Goal: Task Accomplishment & Management: Use online tool/utility

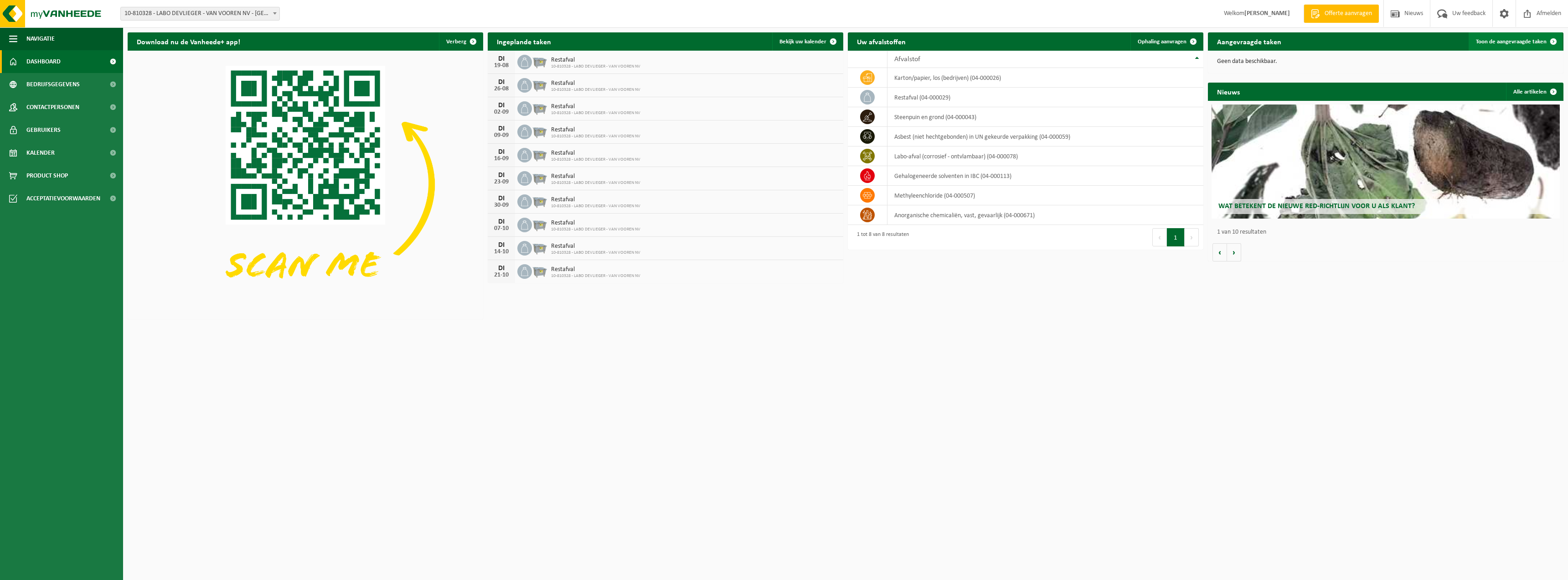
click at [1510, 39] on span "Toon de aangevraagde taken" at bounding box center [1511, 41] width 70 height 6
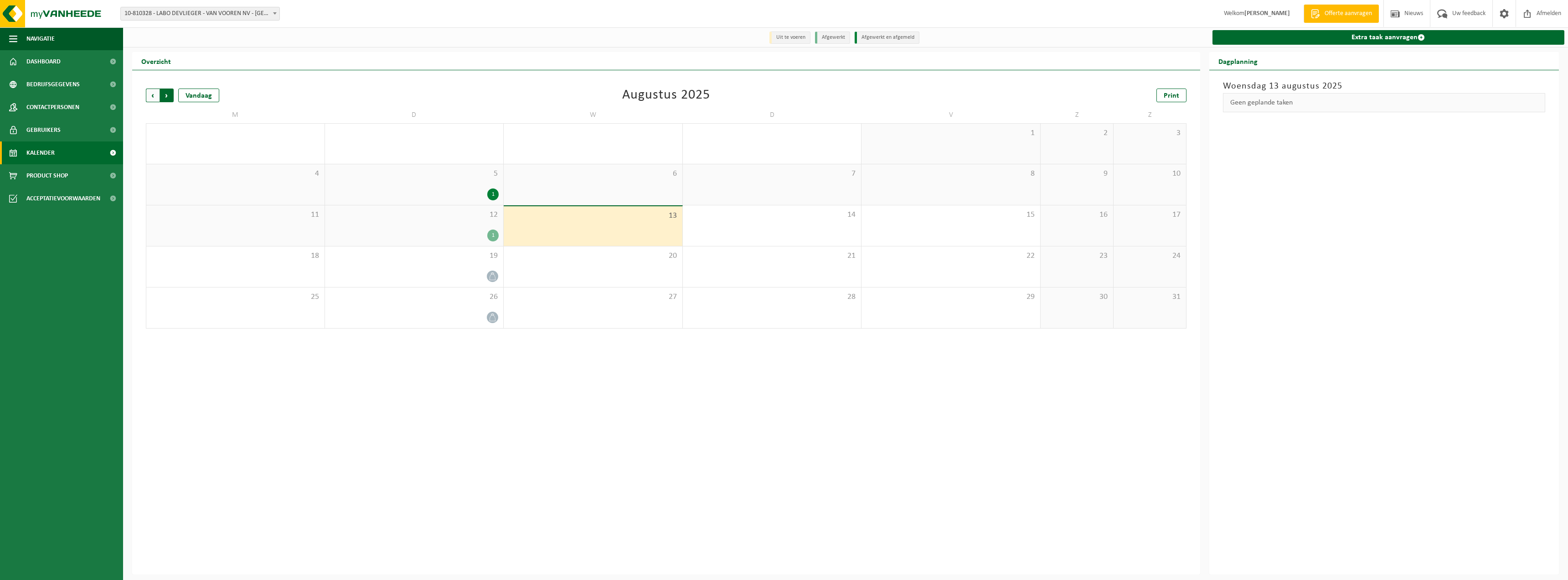
click at [153, 98] on span "Vorige" at bounding box center [153, 95] width 14 height 14
click at [164, 95] on span "Volgende" at bounding box center [167, 95] width 14 height 14
click at [79, 65] on link "Dashboard" at bounding box center [62, 62] width 123 height 23
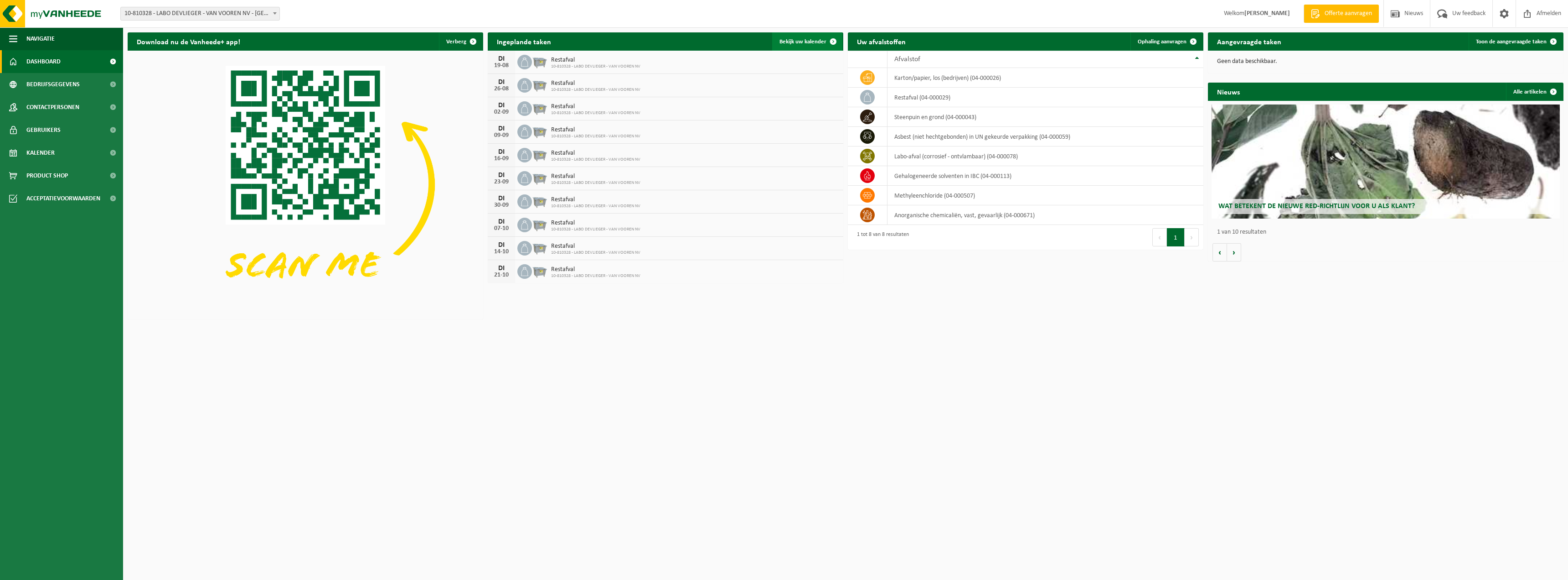
click at [803, 37] on link "Bekijk uw kalender" at bounding box center [807, 41] width 70 height 18
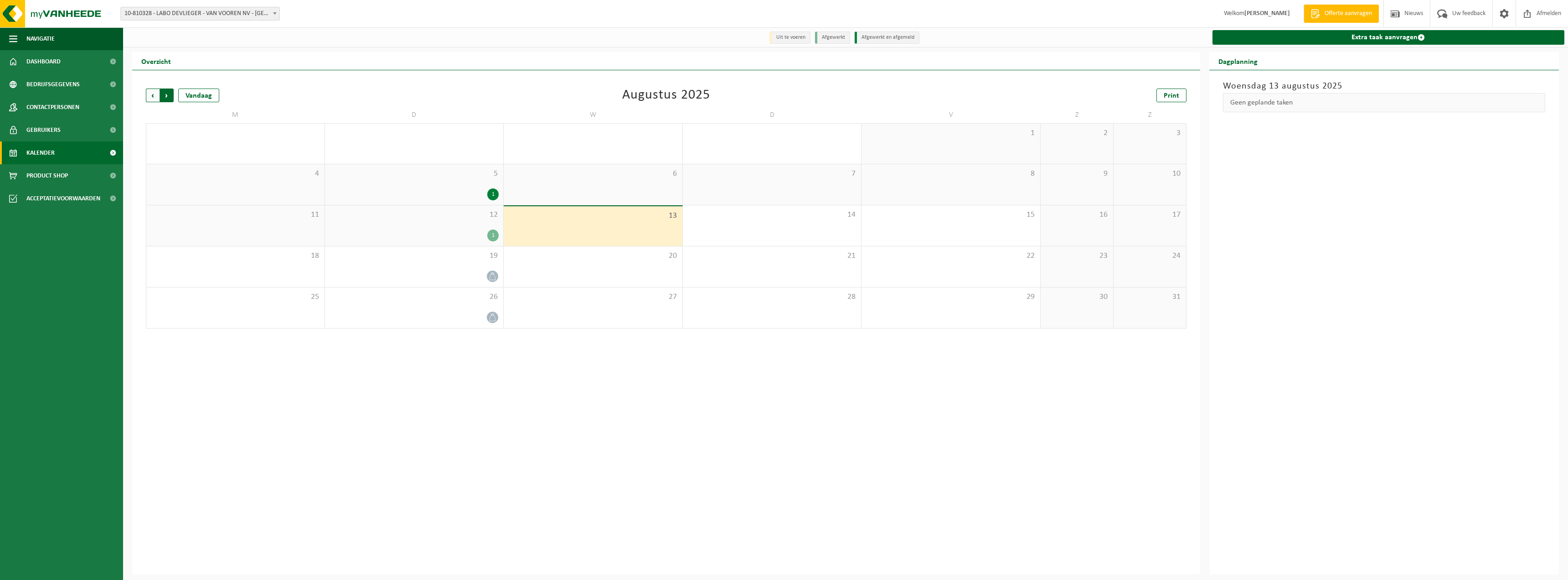
click at [150, 93] on span "Vorige" at bounding box center [153, 95] width 14 height 14
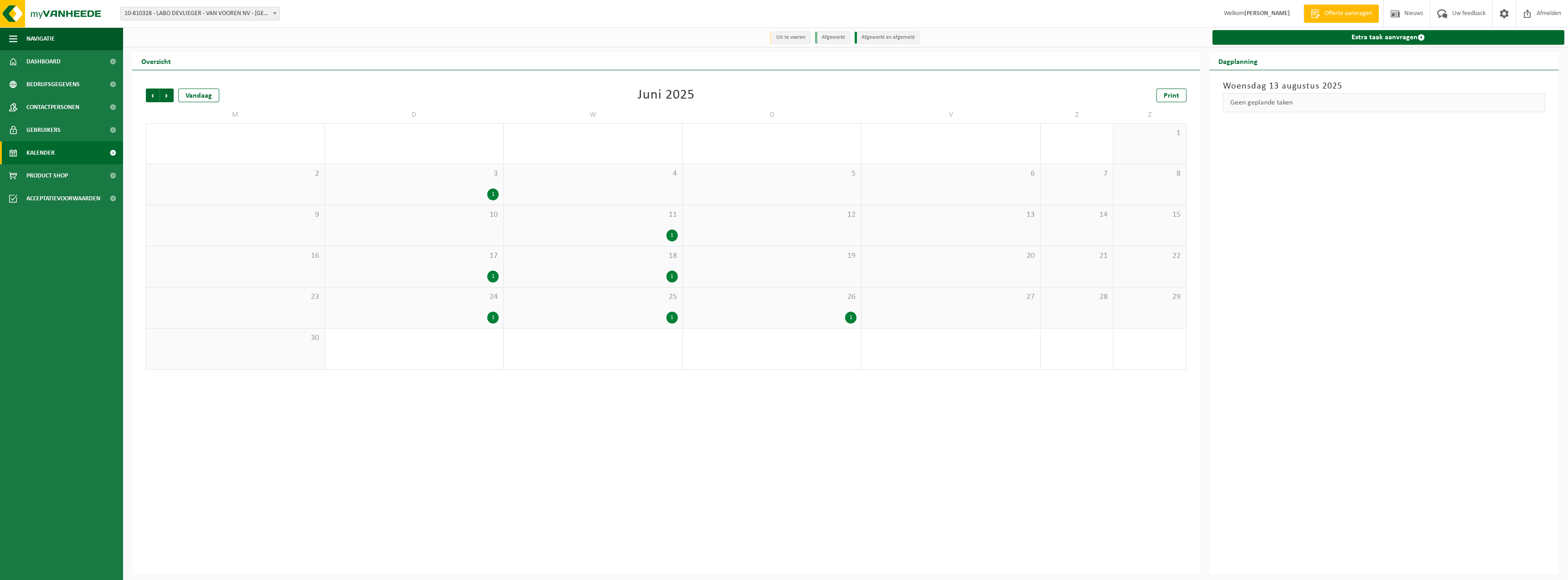
click at [851, 317] on div "1" at bounding box center [851, 317] width 11 height 12
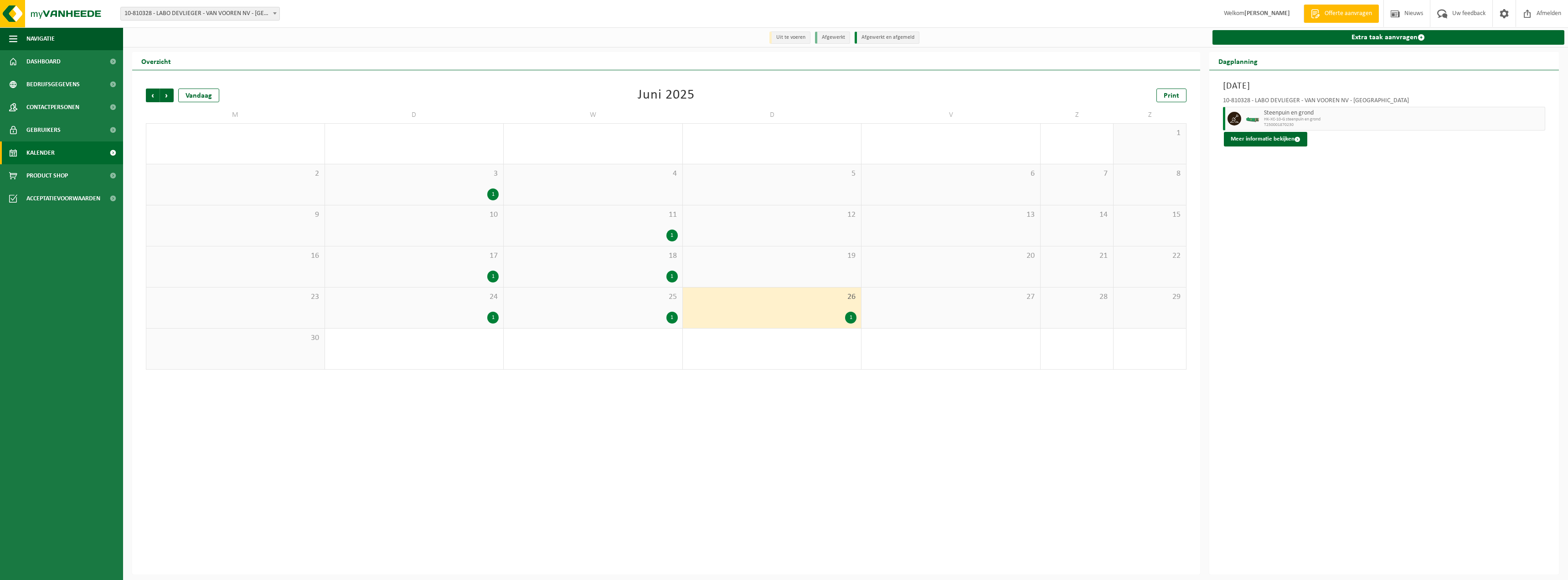
click at [671, 312] on div "25 1" at bounding box center [593, 308] width 179 height 41
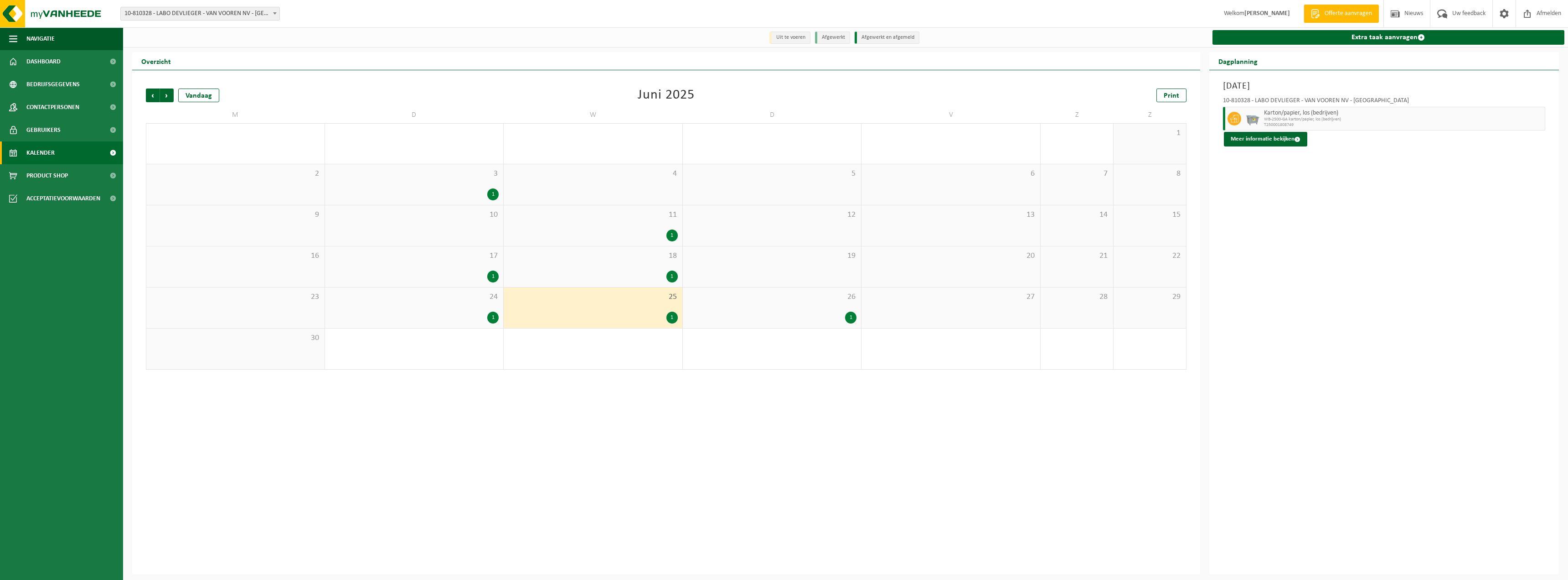
click at [670, 276] on div "1" at bounding box center [672, 276] width 11 height 12
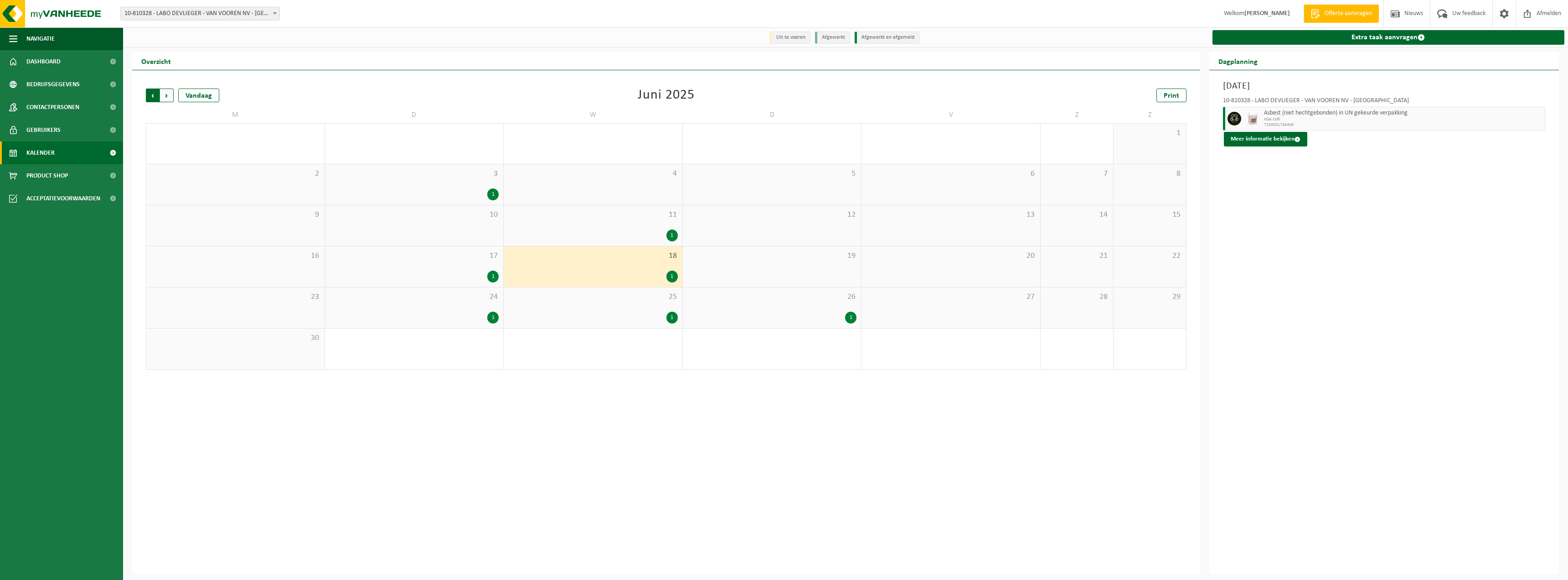
click at [169, 96] on span "Volgende" at bounding box center [167, 95] width 14 height 14
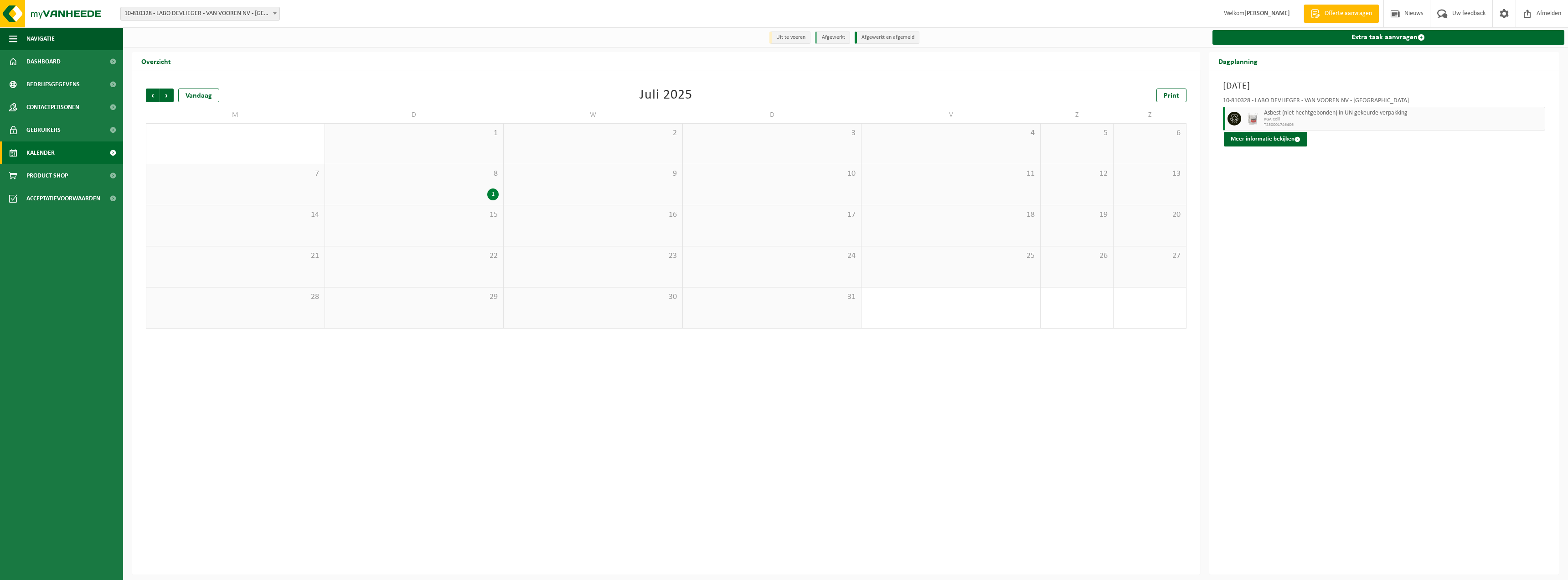
click at [496, 197] on div "1" at bounding box center [493, 194] width 11 height 12
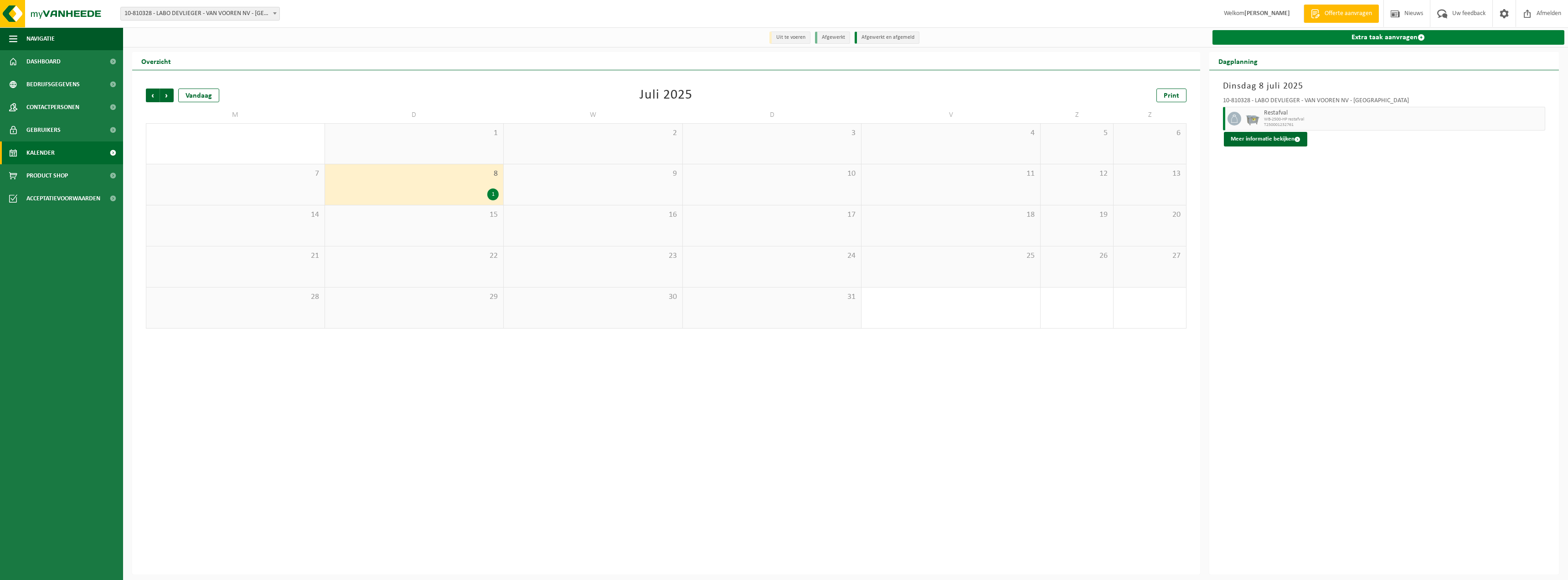
click at [1375, 37] on link "Extra taak aanvragen" at bounding box center [1389, 37] width 353 height 15
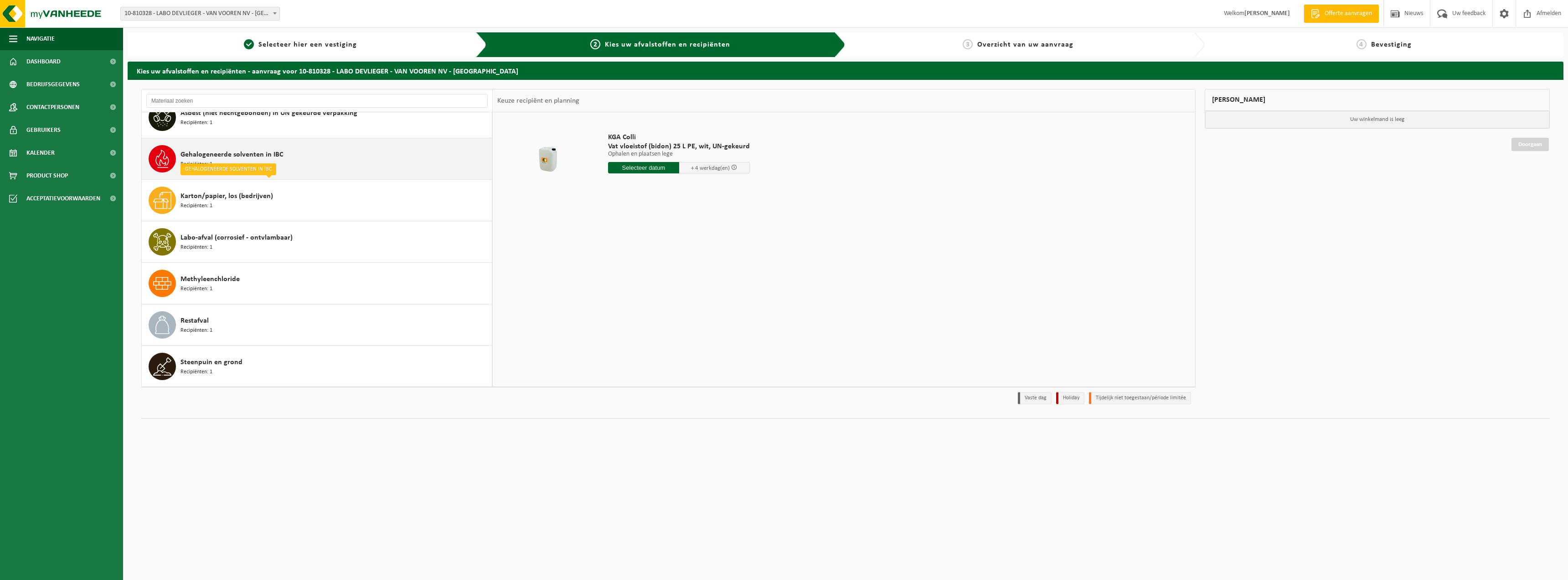
scroll to position [58, 0]
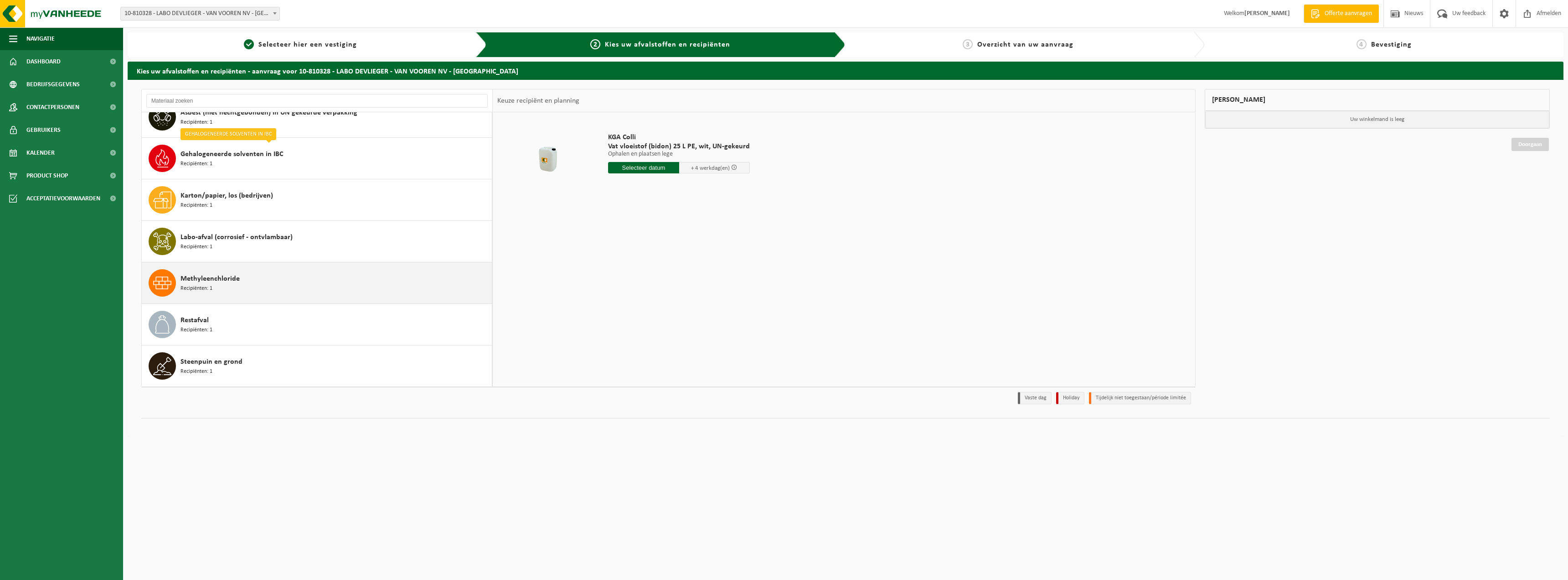
click at [205, 292] on span "Recipiënten: 1" at bounding box center [197, 289] width 32 height 9
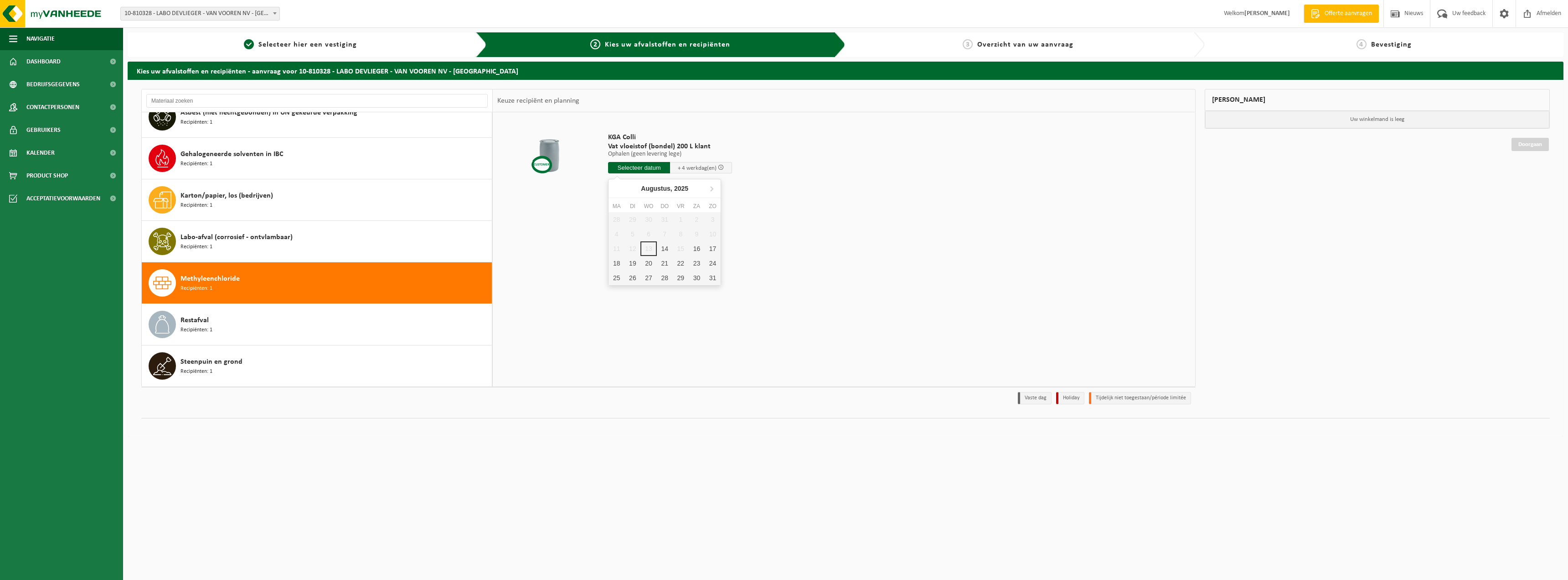
click at [654, 167] on input "text" at bounding box center [639, 168] width 62 height 11
click at [618, 260] on div "18" at bounding box center [616, 263] width 16 height 15
type input "Van 2025-08-18"
click at [639, 203] on button "In winkelmand" at bounding box center [634, 202] width 50 height 15
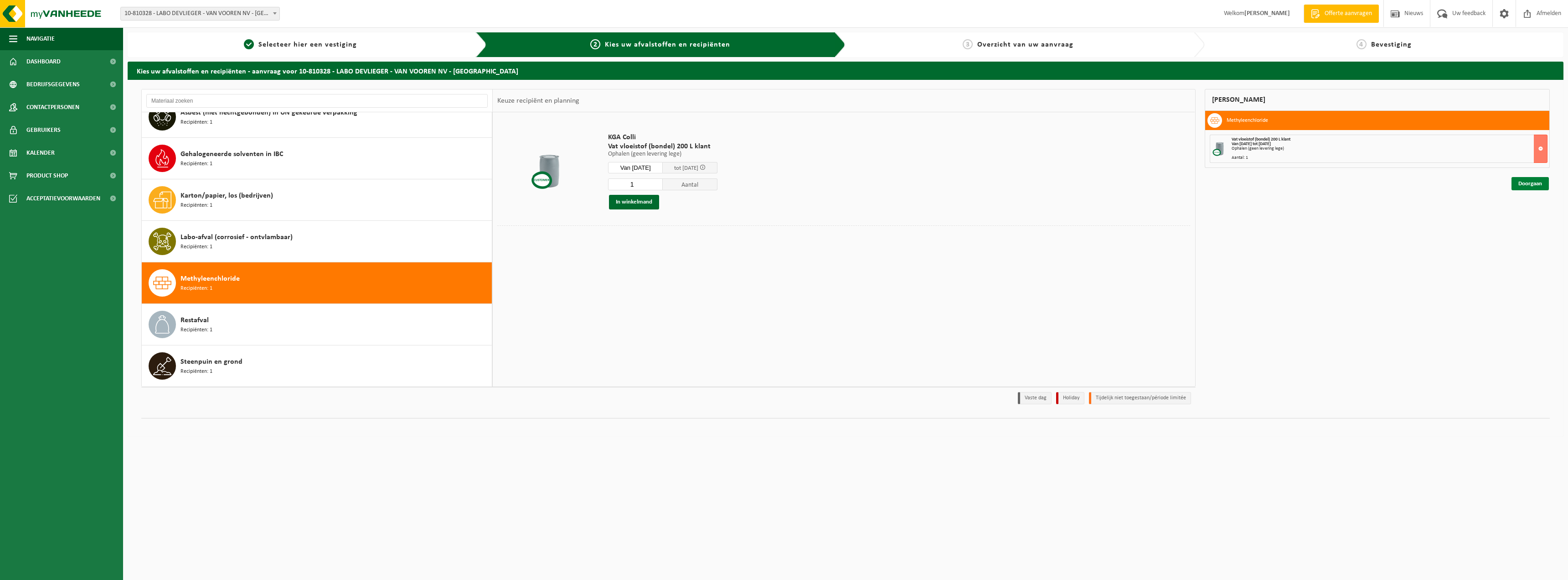
click at [1529, 180] on link "Doorgaan" at bounding box center [1530, 183] width 37 height 13
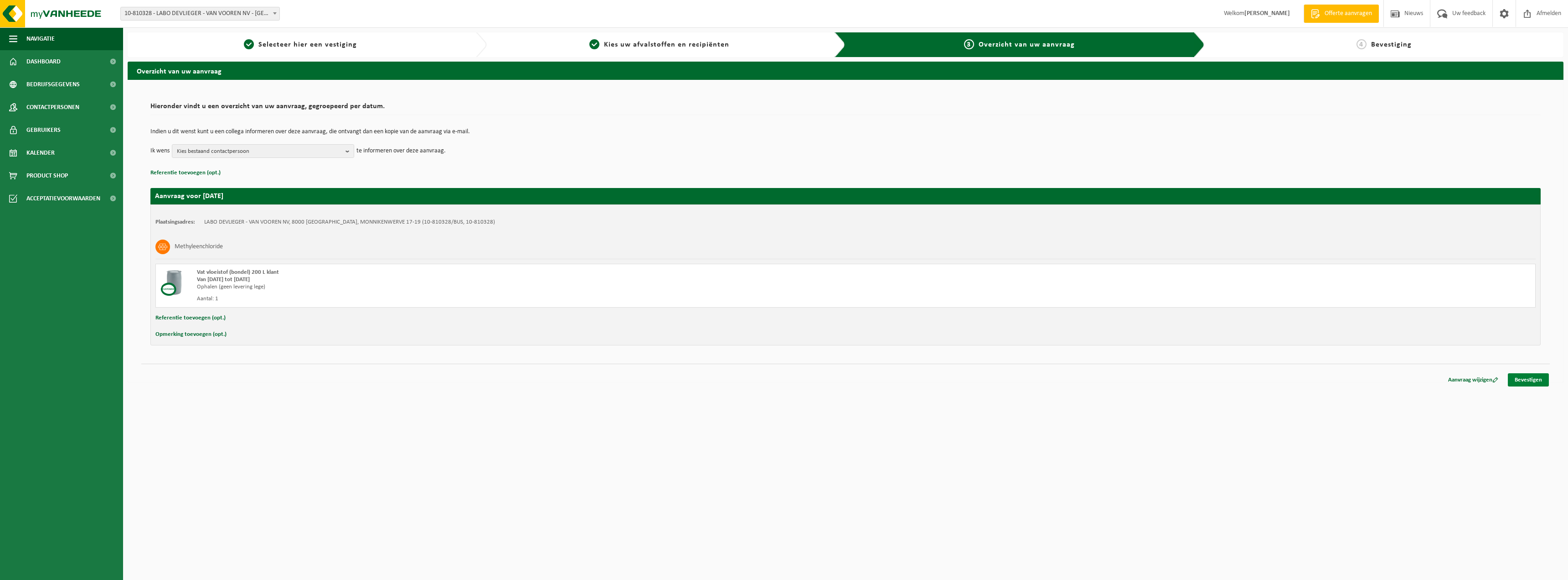
click at [1529, 378] on link "Bevestigen" at bounding box center [1529, 379] width 41 height 13
